Goal: Task Accomplishment & Management: Manage account settings

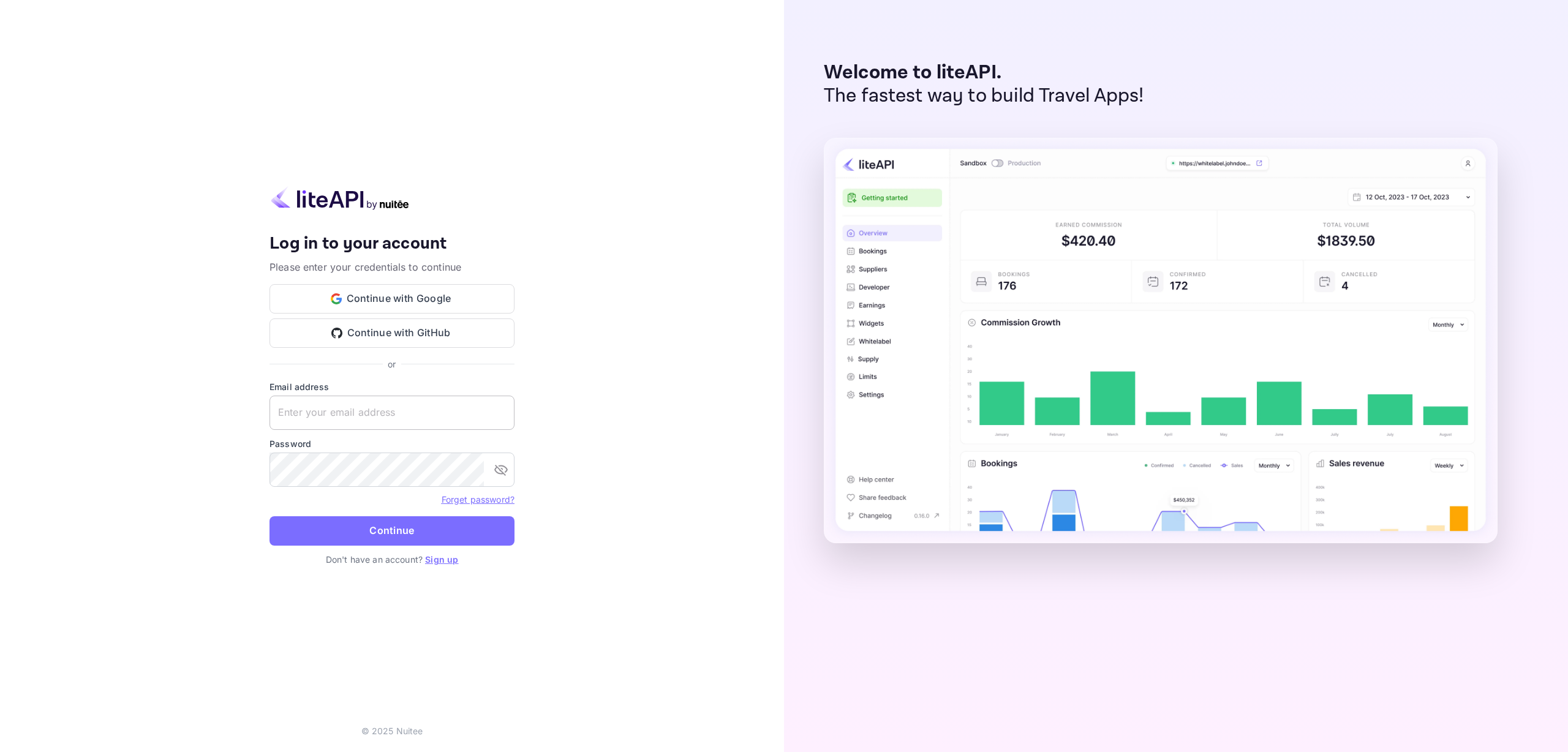
type input "[EMAIL_ADDRESS][DOMAIN_NAME]"
click at [400, 417] on input "[EMAIL_ADDRESS][DOMAIN_NAME]" at bounding box center [392, 412] width 245 height 34
drag, startPoint x: 585, startPoint y: 375, endPoint x: 500, endPoint y: 412, distance: 92.7
click at [581, 375] on div "Your account has been created successfully, a confirmation link has been sent t…" at bounding box center [392, 376] width 784 height 752
click at [514, 412] on div at bounding box center [514, 412] width 0 height 0
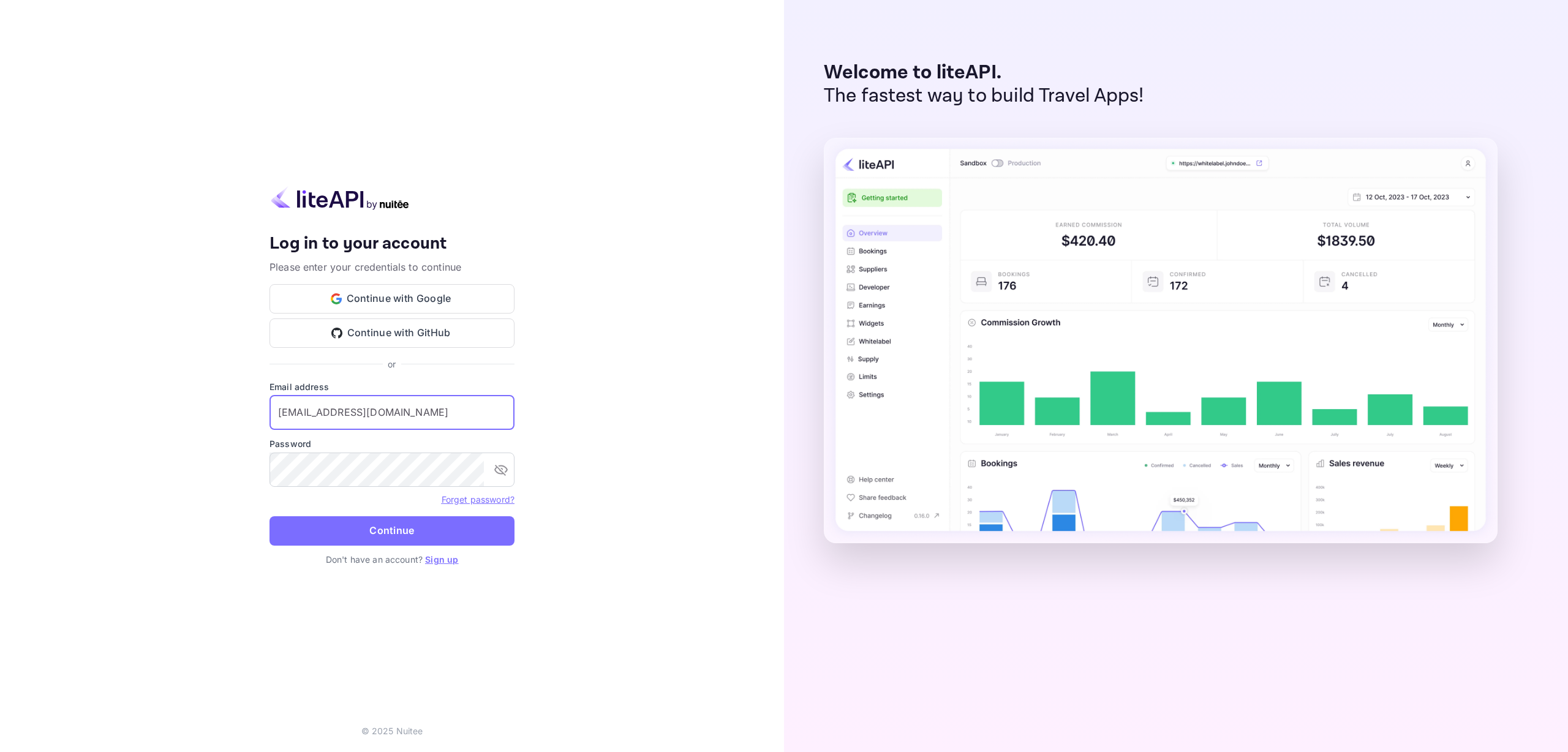
drag, startPoint x: 666, startPoint y: 369, endPoint x: 538, endPoint y: 424, distance: 139.3
click at [659, 371] on div "Your account has been created successfully, a confirmation link has been sent t…" at bounding box center [392, 376] width 784 height 752
click at [374, 535] on button "Continue" at bounding box center [392, 531] width 245 height 30
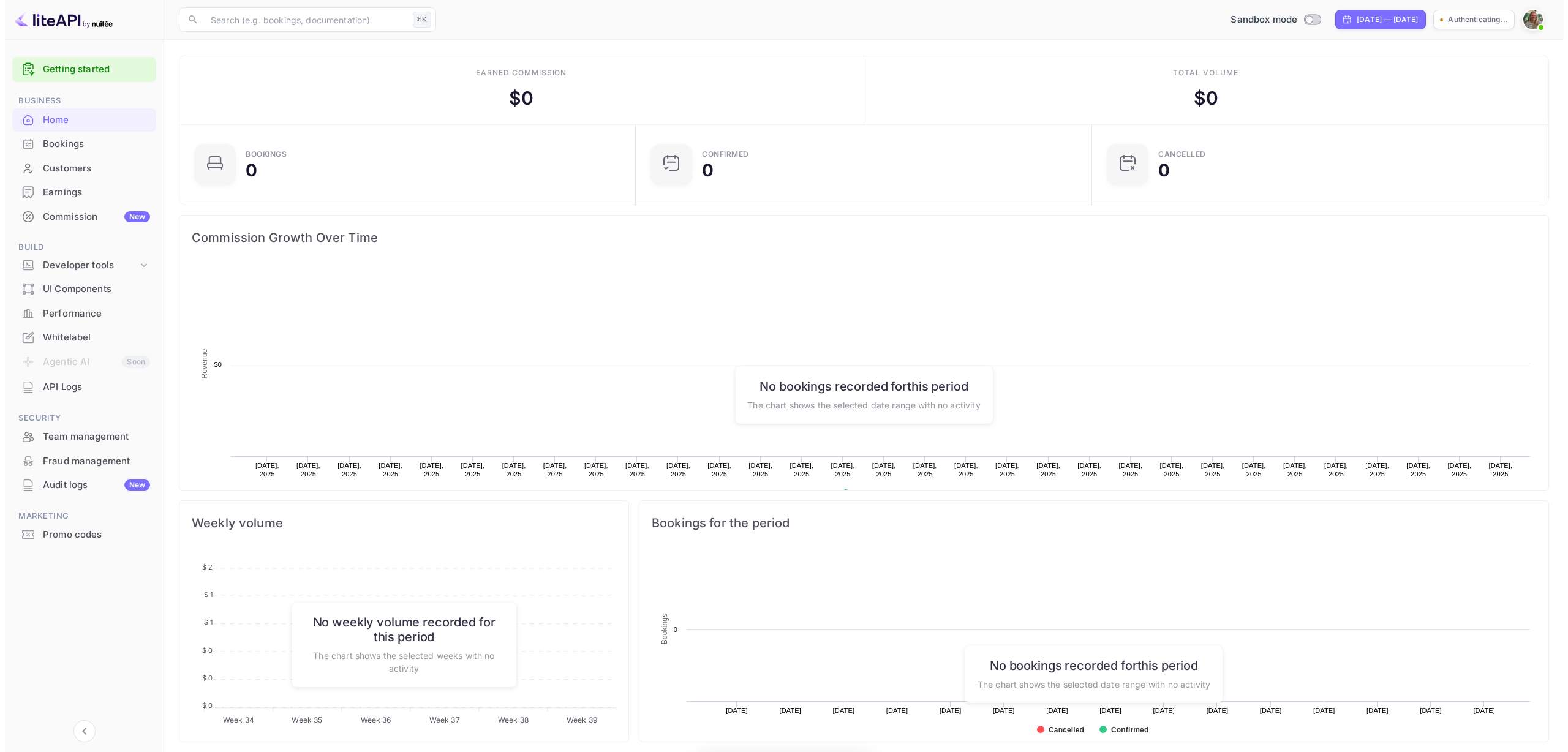
scroll to position [189, 440]
click at [57, 536] on div "Promo codes" at bounding box center [91, 535] width 107 height 14
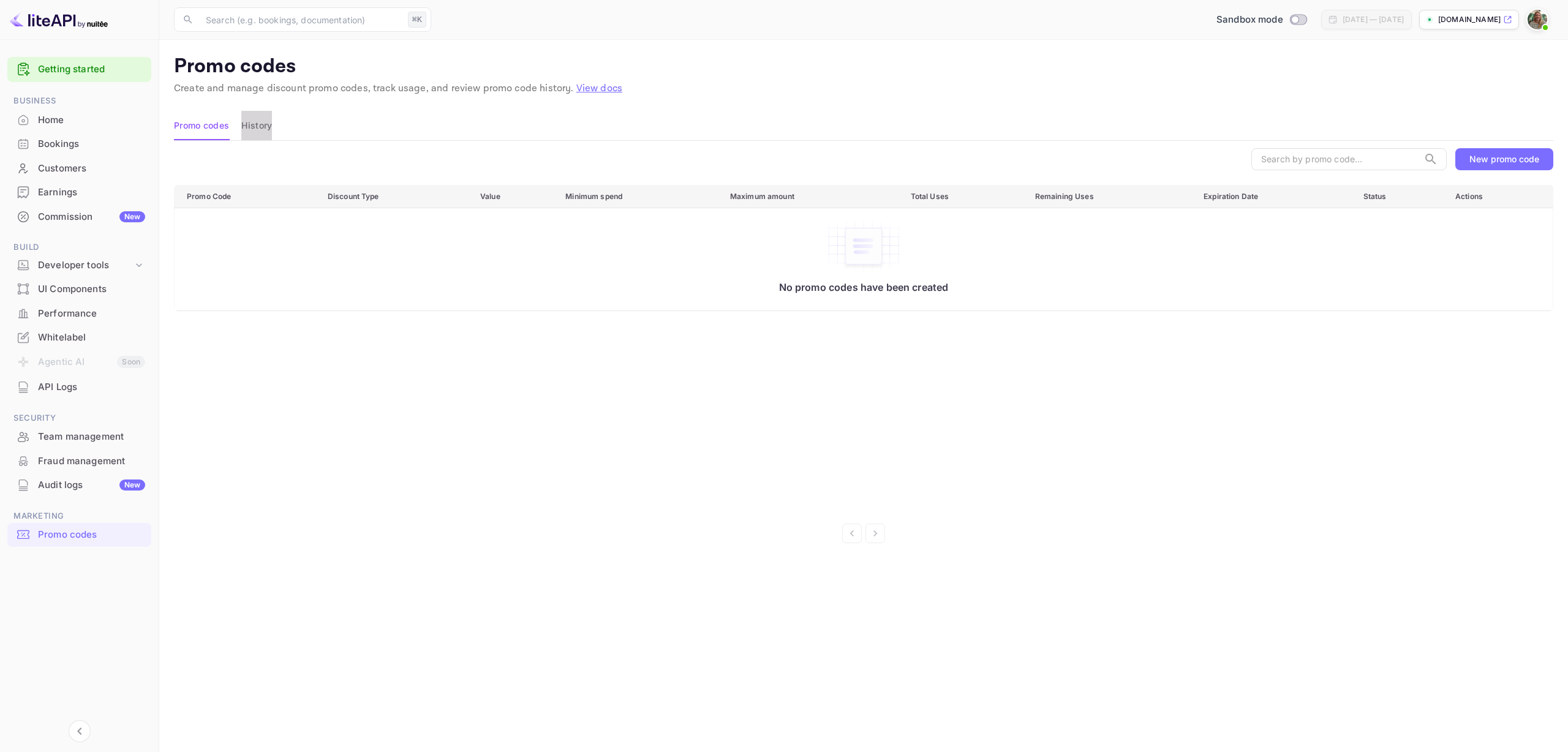
click at [267, 127] on button "History" at bounding box center [256, 125] width 30 height 30
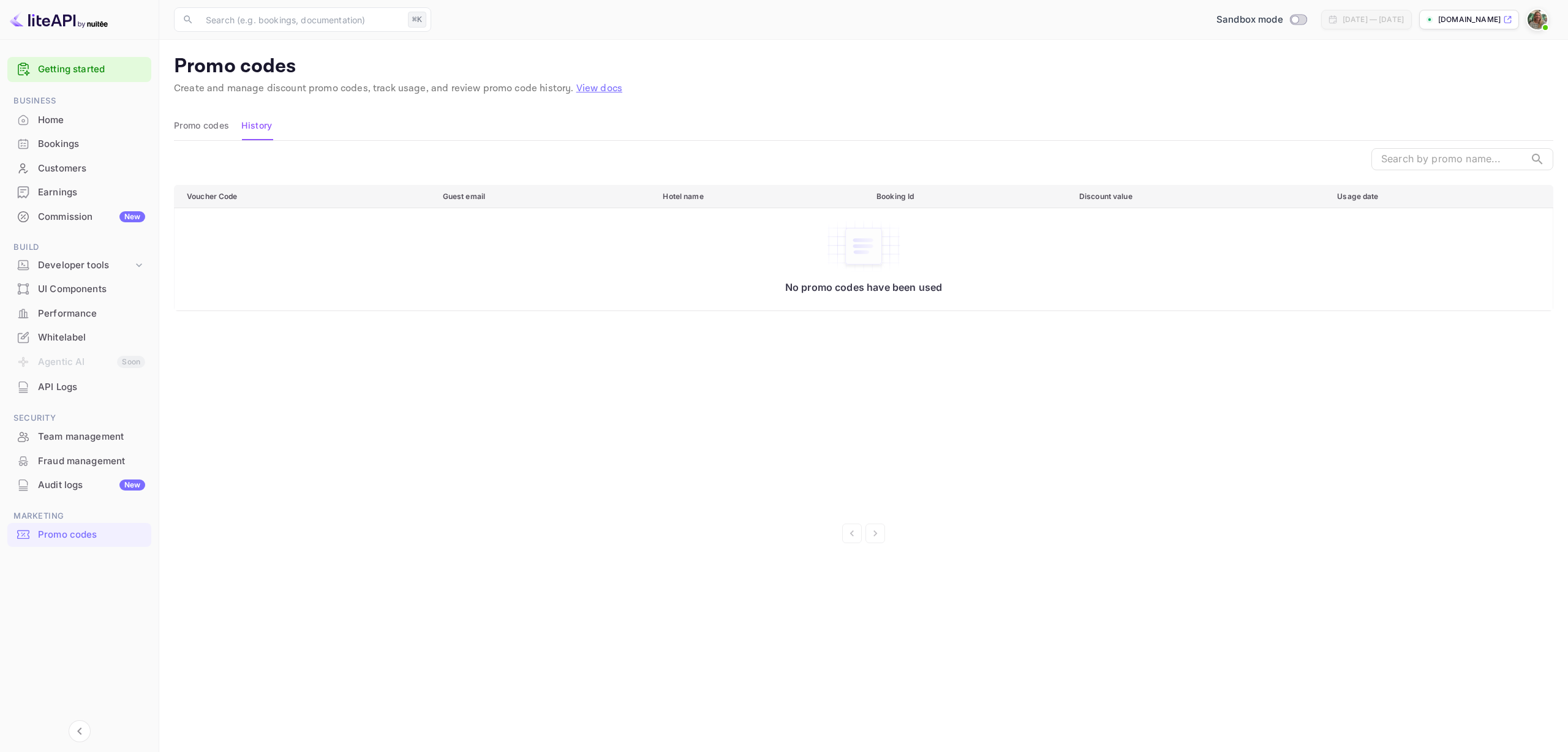
click at [195, 130] on button "Promo codes" at bounding box center [201, 125] width 55 height 30
